Goal: Information Seeking & Learning: Learn about a topic

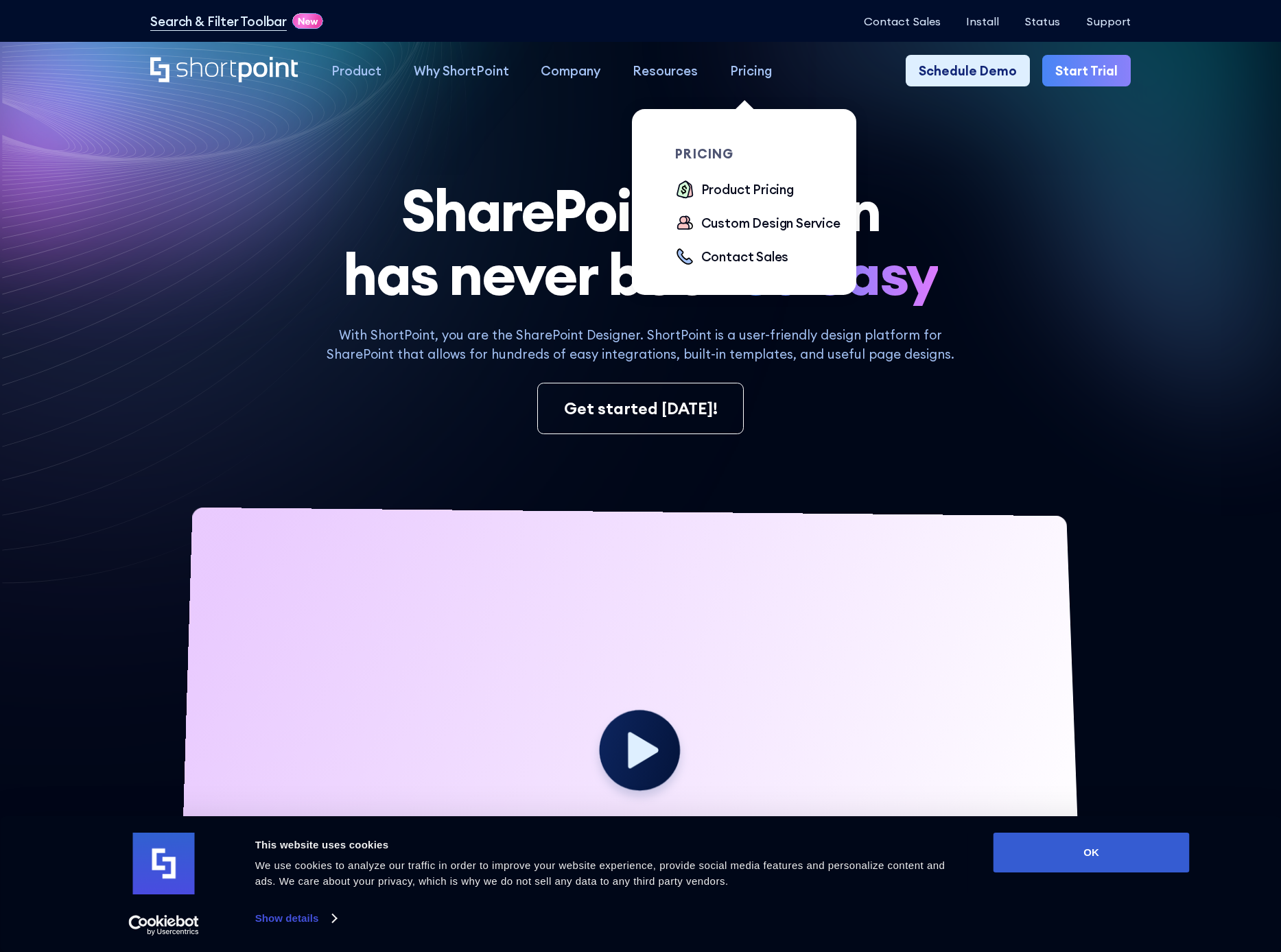
click at [755, 72] on div "Pricing" at bounding box center [751, 70] width 42 height 19
click at [719, 190] on div "Product Pricing" at bounding box center [748, 189] width 92 height 19
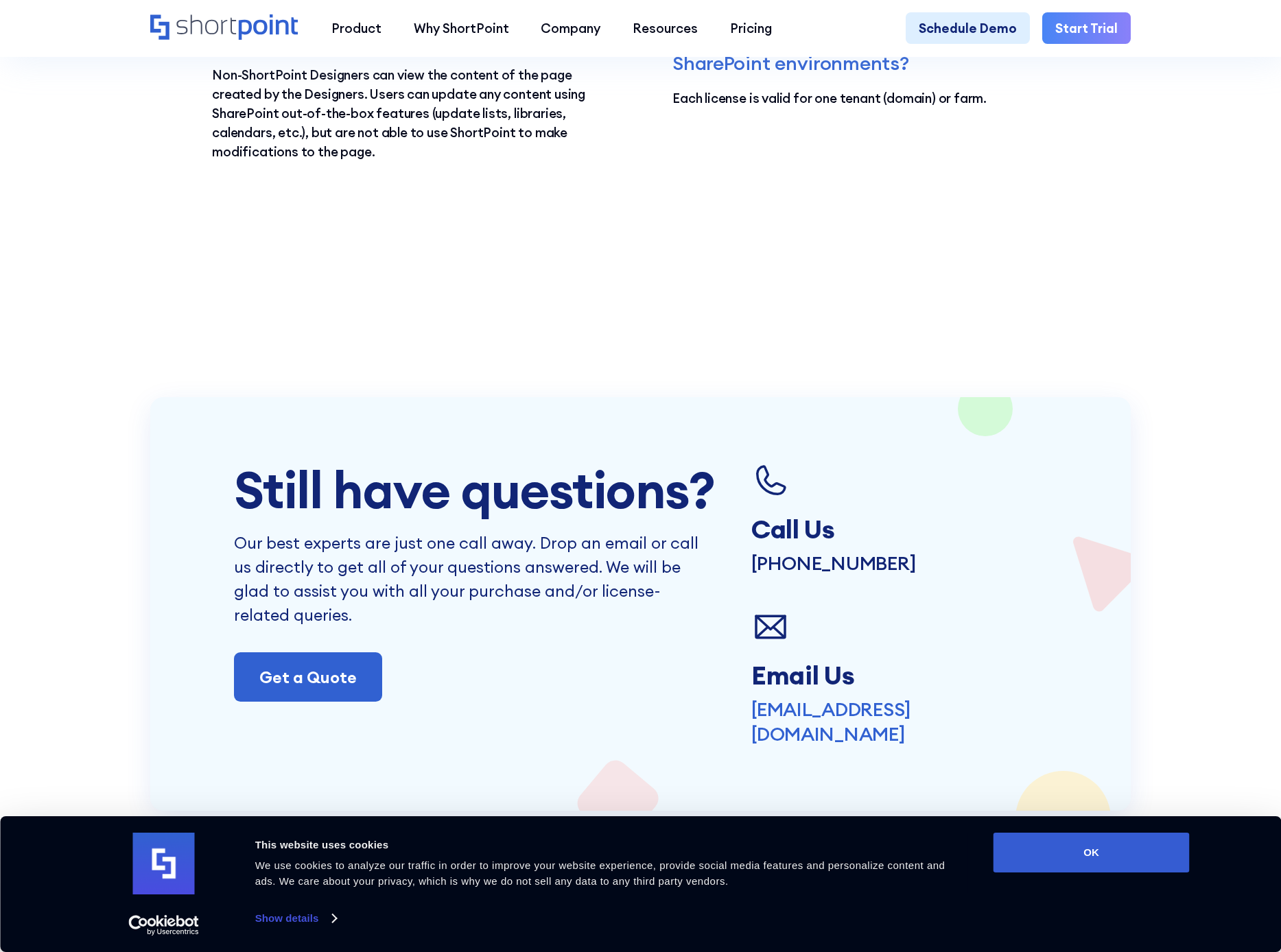
scroll to position [3008, 0]
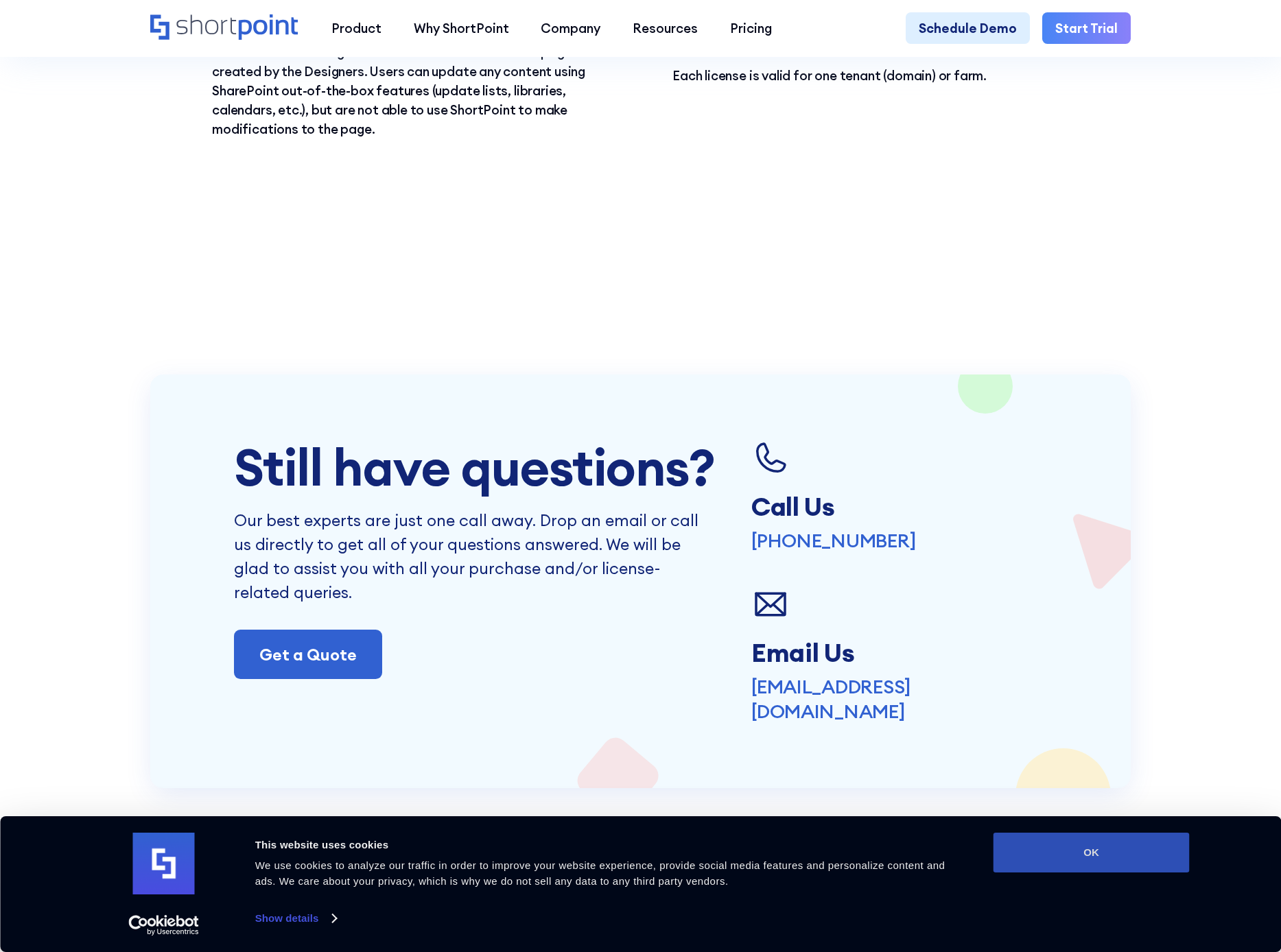
click at [1088, 844] on button "OK" at bounding box center [1091, 853] width 196 height 40
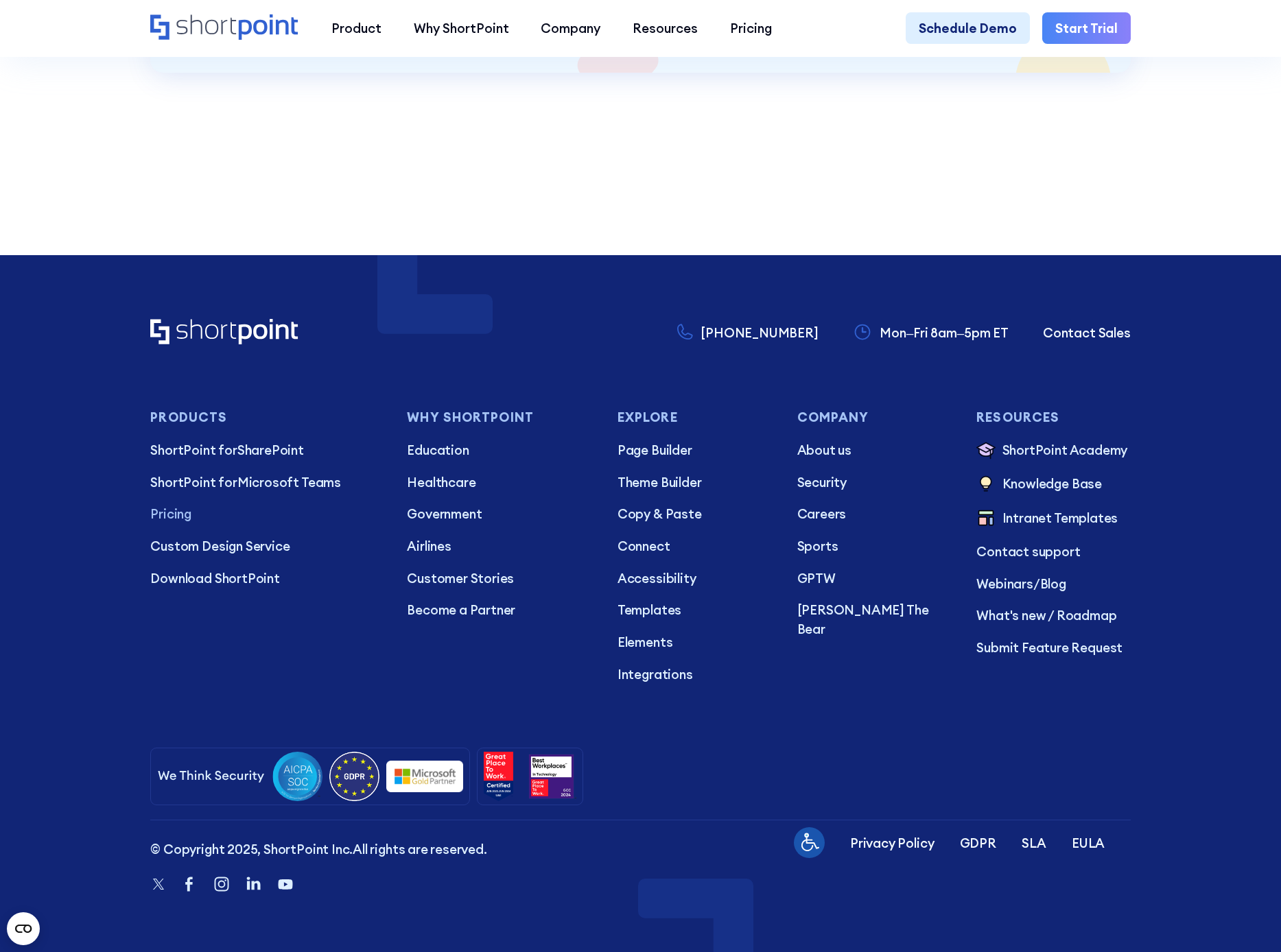
scroll to position [3735, 0]
click at [179, 442] on span "ShortPoint for" at bounding box center [193, 450] width 87 height 16
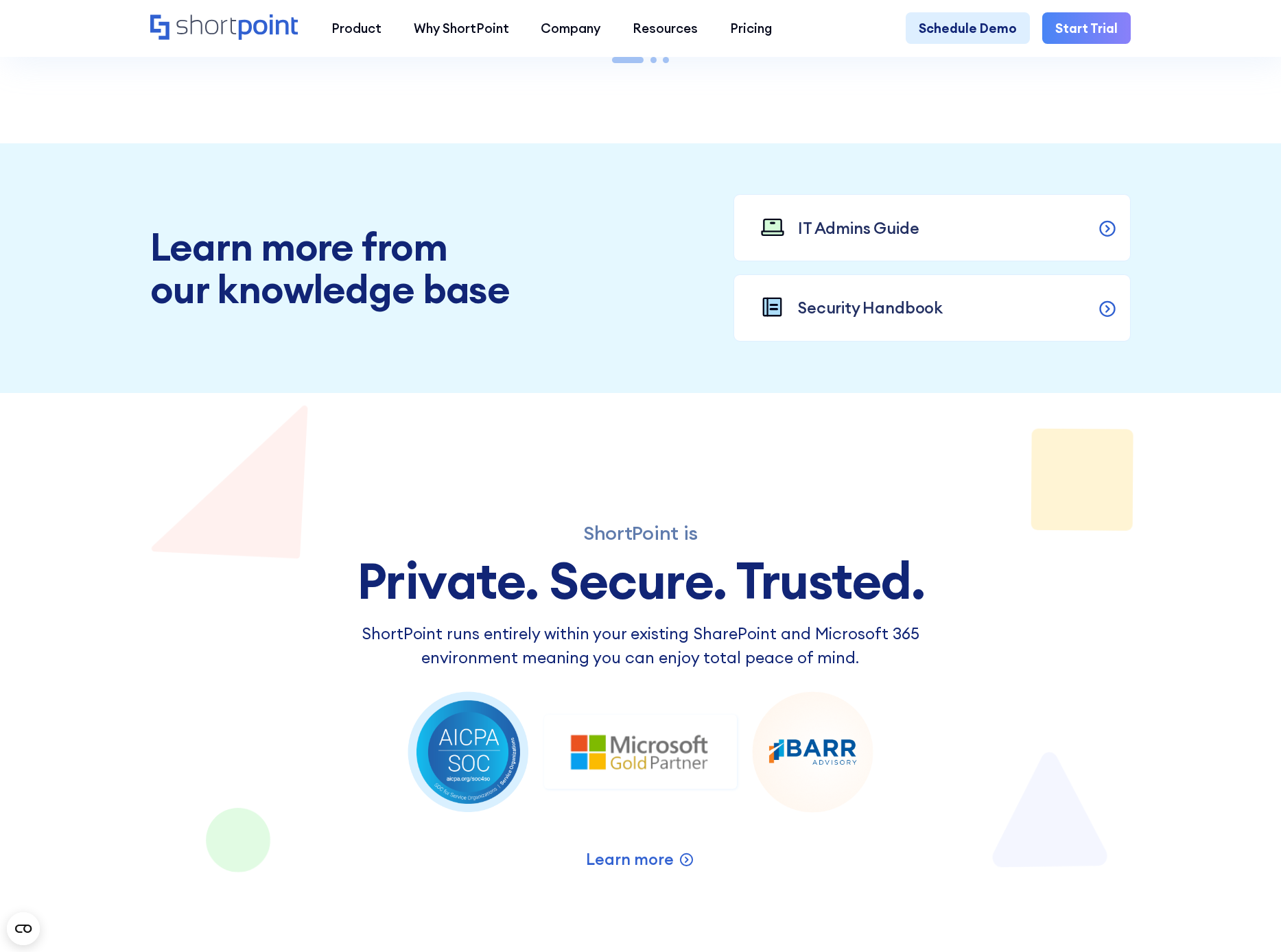
scroll to position [1849, 0]
